Goal: Transaction & Acquisition: Purchase product/service

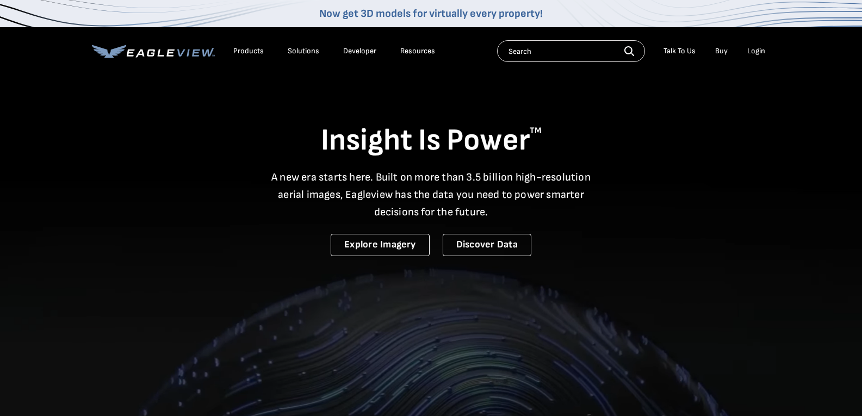
click at [753, 53] on div "Login" at bounding box center [756, 51] width 18 height 10
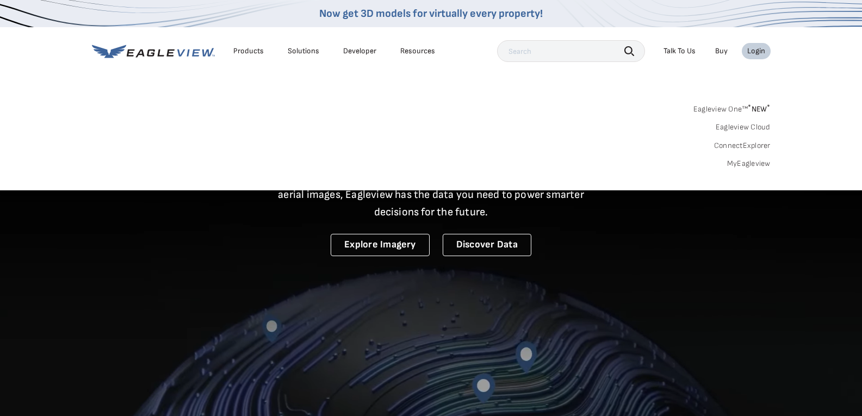
click at [753, 107] on span "* NEW *" at bounding box center [759, 108] width 22 height 9
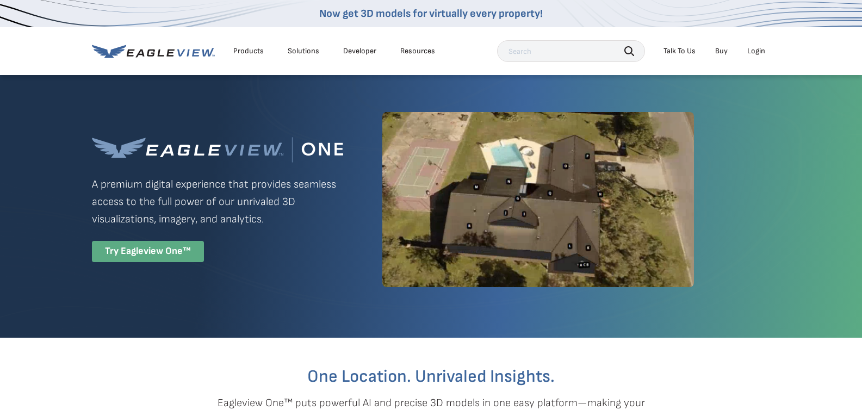
click at [174, 253] on div "Try Eagleview One™" at bounding box center [148, 251] width 112 height 21
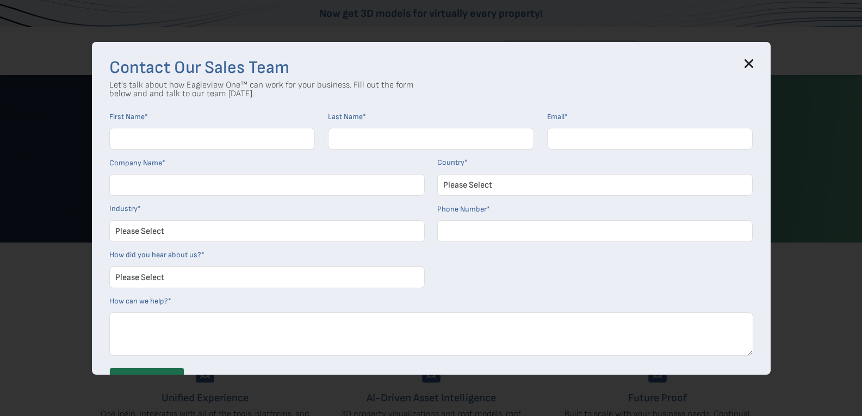
click at [753, 59] on icon at bounding box center [748, 63] width 9 height 9
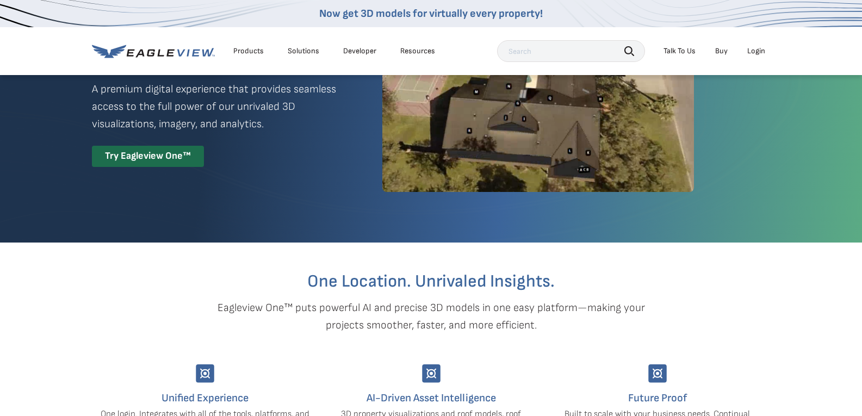
click at [721, 53] on link "Buy" at bounding box center [721, 51] width 13 height 10
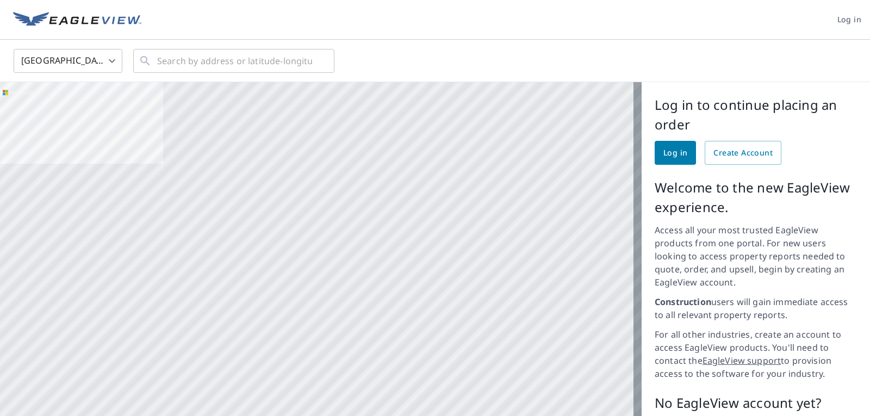
click at [664, 153] on span "Log in" at bounding box center [675, 153] width 24 height 14
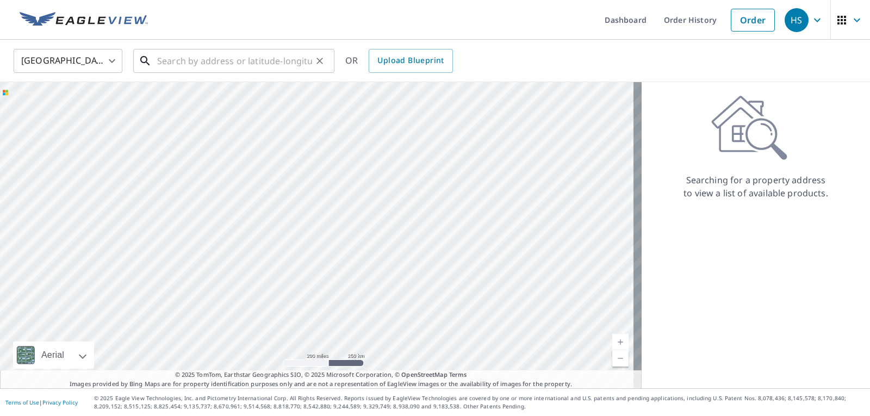
click at [254, 66] on input "text" at bounding box center [234, 61] width 155 height 30
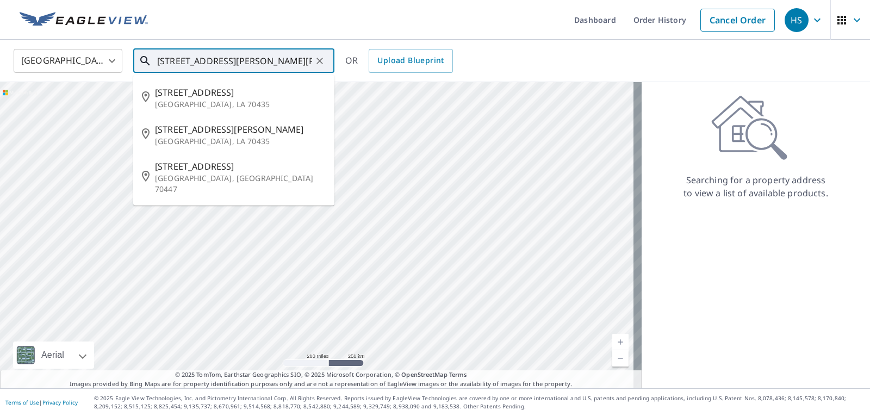
click at [206, 96] on span "9 Green Leaf Ln" at bounding box center [240, 92] width 171 height 13
type input "9 Green Leaf Ln Covington, LA 70435"
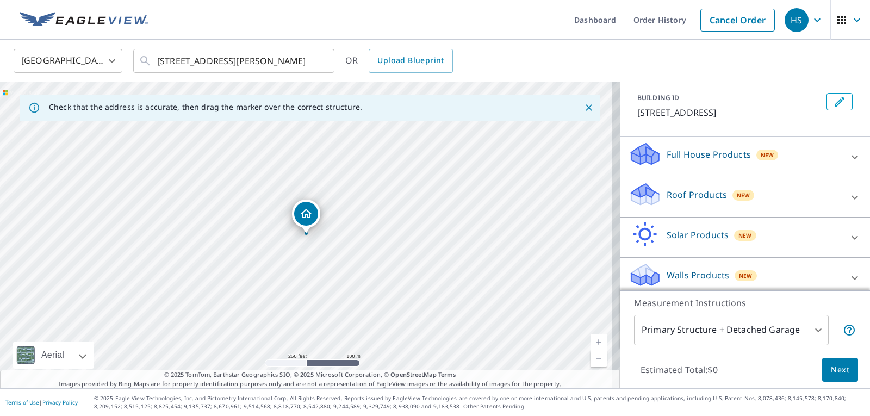
scroll to position [65, 0]
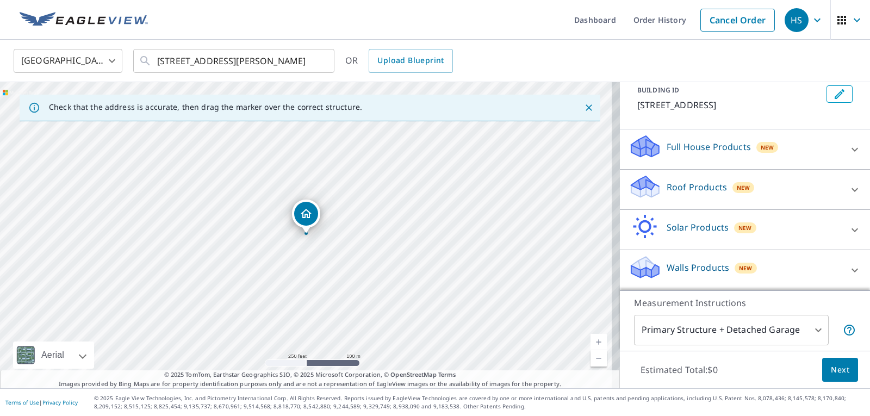
click at [833, 376] on span "Next" at bounding box center [840, 370] width 18 height 14
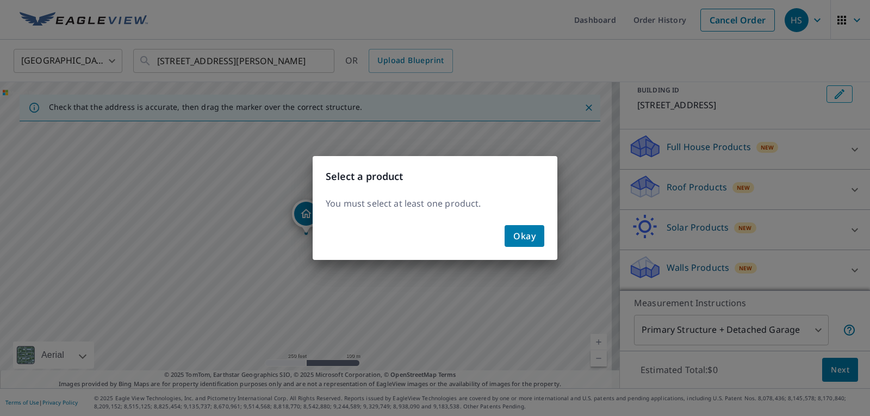
click at [521, 241] on span "Okay" at bounding box center [524, 235] width 22 height 15
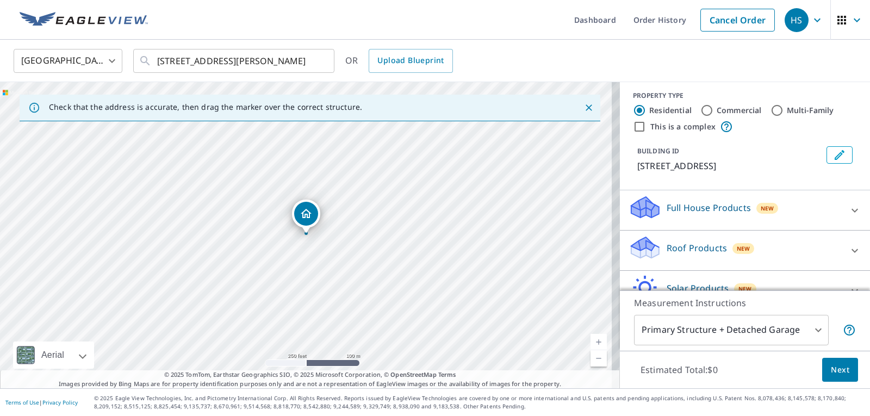
scroll to position [0, 0]
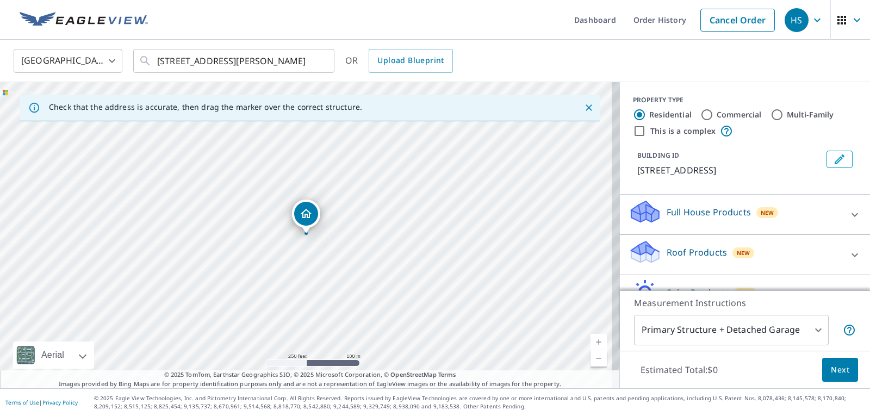
click at [713, 258] on p "Roof Products" at bounding box center [697, 252] width 60 height 13
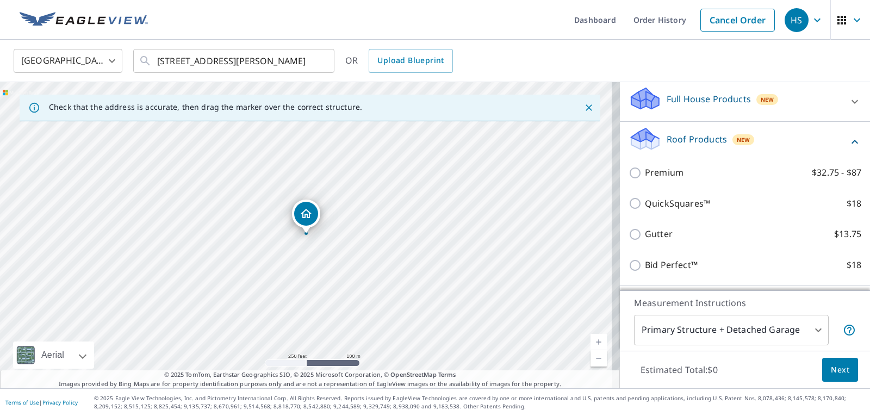
scroll to position [148, 0]
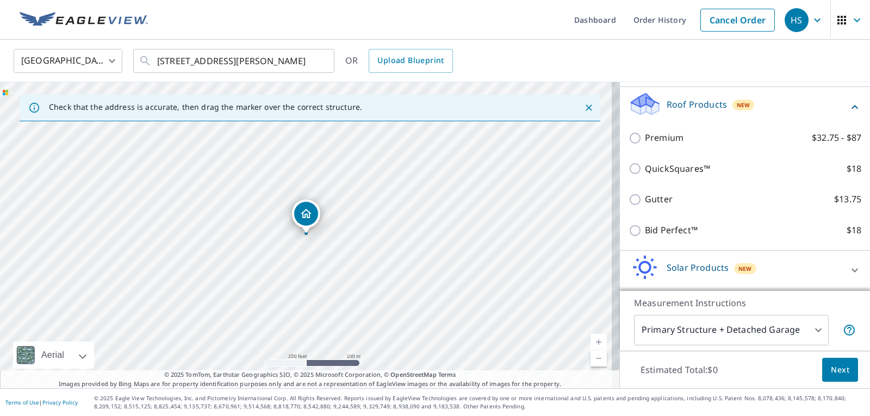
click at [768, 227] on label "Bid Perfect™ $18" at bounding box center [753, 230] width 216 height 14
click at [645, 227] on input "Bid Perfect™ $18" at bounding box center [637, 230] width 16 height 13
checkbox input "true"
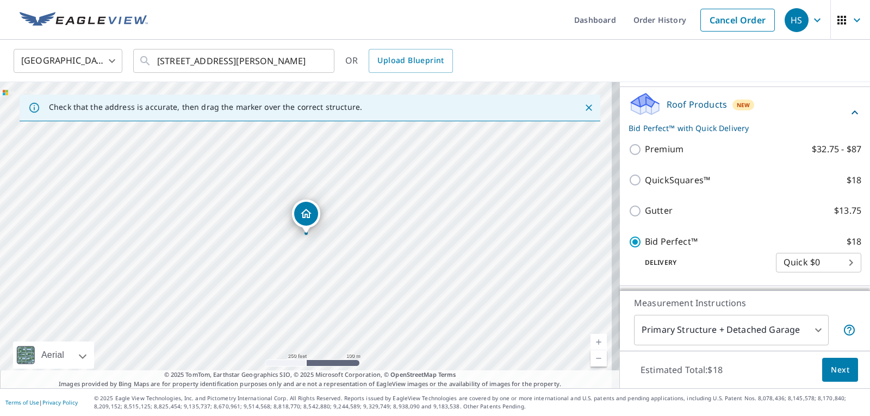
click at [834, 372] on span "Next" at bounding box center [840, 370] width 18 height 14
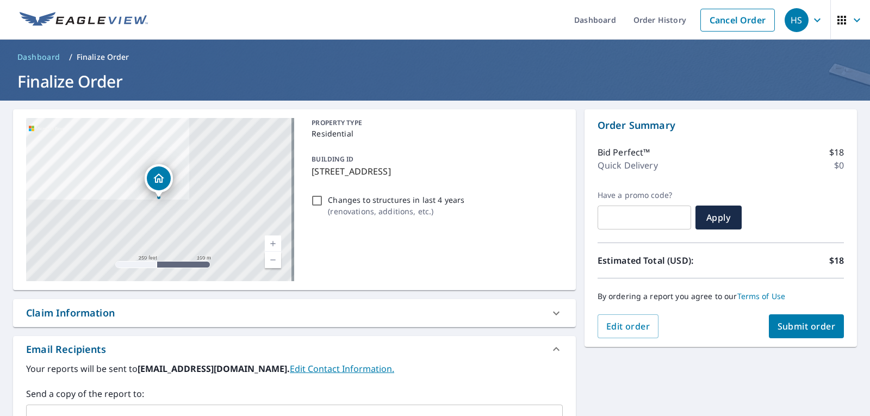
click at [800, 333] on button "Submit order" at bounding box center [807, 326] width 76 height 24
